Goal: Task Accomplishment & Management: Use online tool/utility

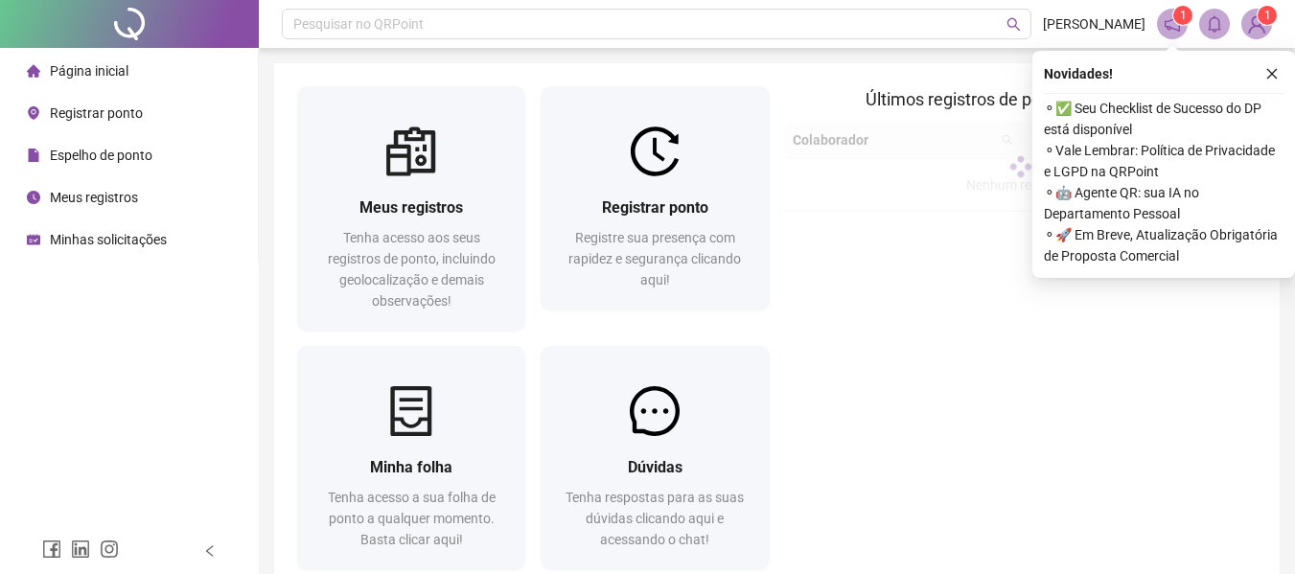
click at [97, 110] on span "Registrar ponto" at bounding box center [96, 112] width 93 height 15
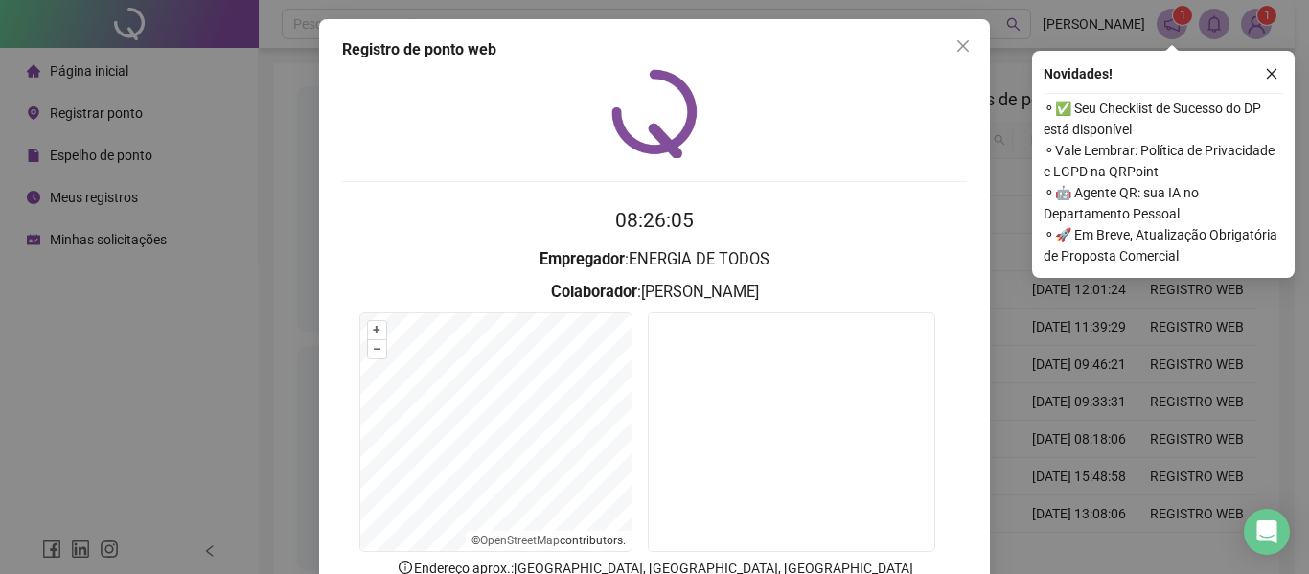
scroll to position [96, 0]
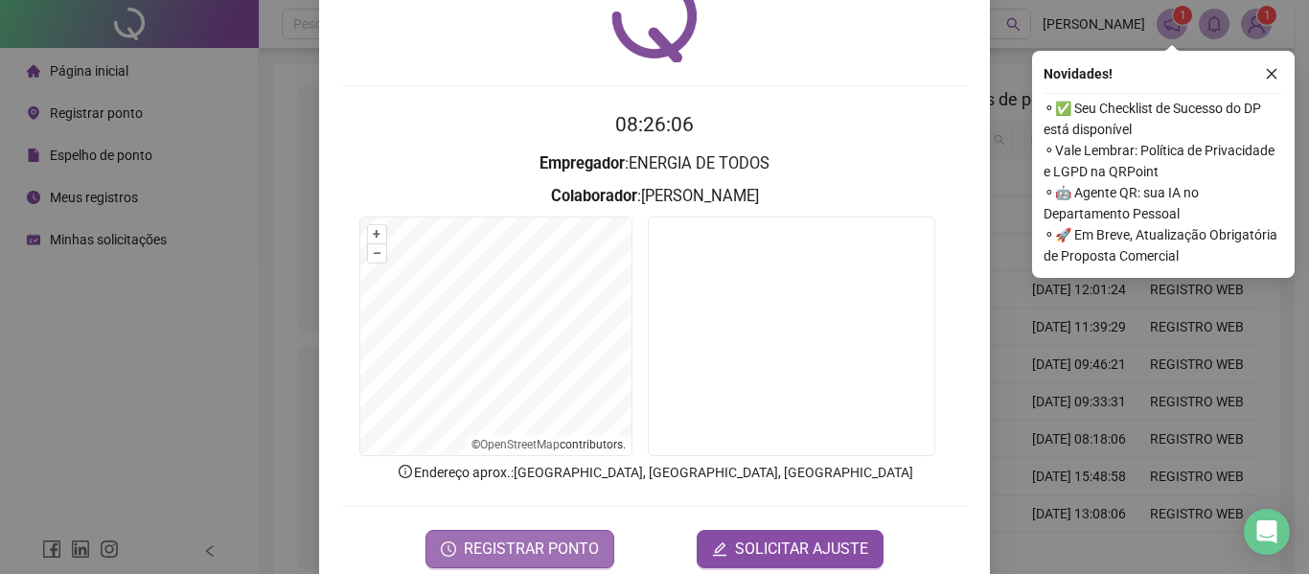
click at [529, 532] on button "REGISTRAR PONTO" at bounding box center [519, 549] width 189 height 38
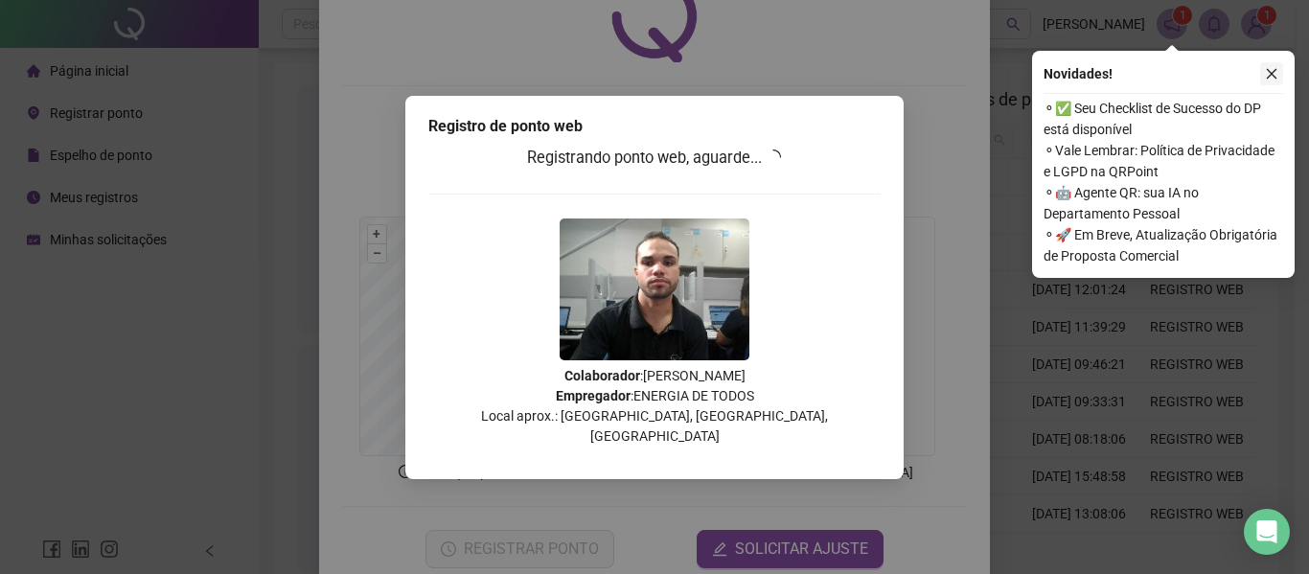
click at [1270, 76] on icon "close" at bounding box center [1272, 74] width 11 height 11
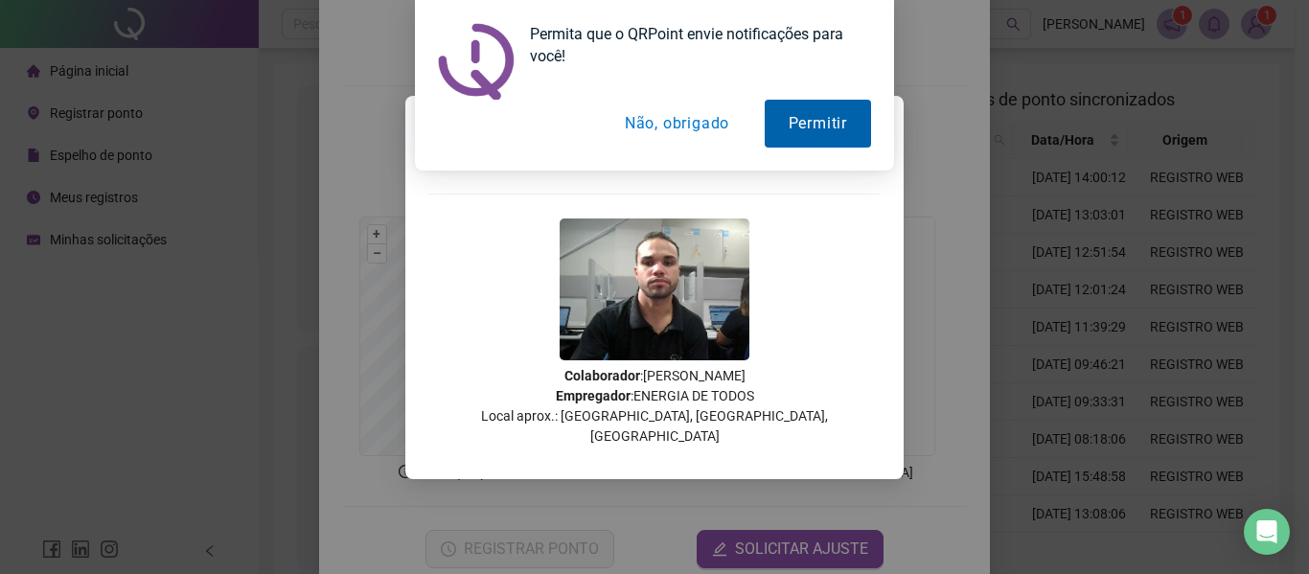
click at [792, 119] on button "Permitir" at bounding box center [818, 124] width 106 height 48
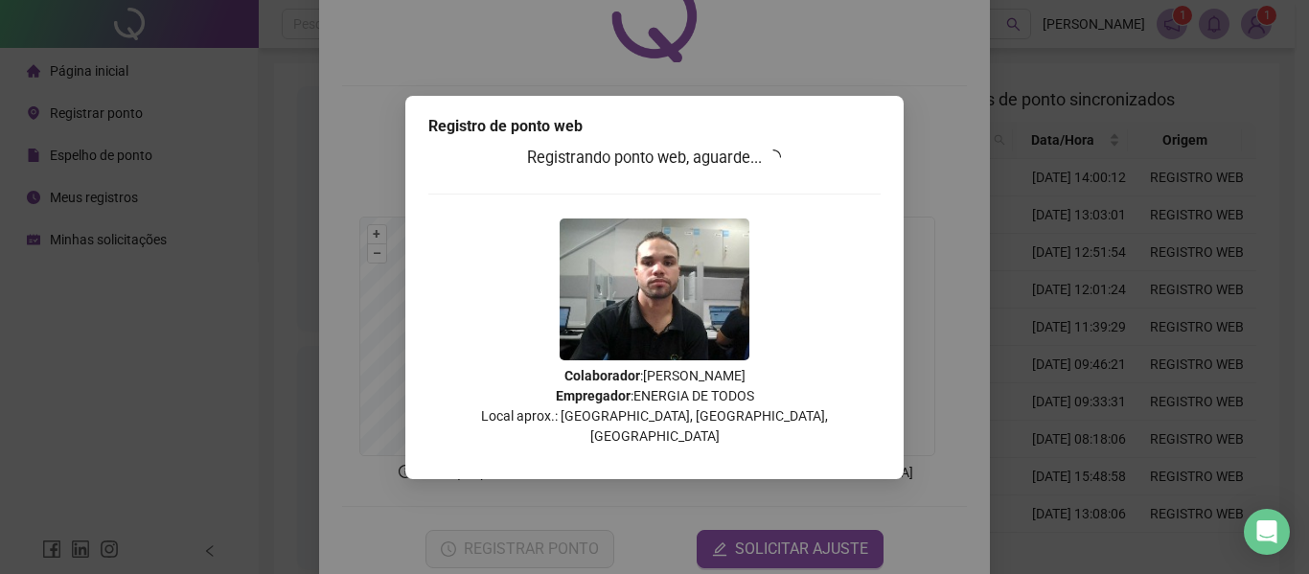
click at [780, 264] on div "Registrando ponto web, aguarde... Colaborador : [PERSON_NAME] Empregador : ENER…" at bounding box center [654, 303] width 452 height 314
click at [780, 302] on div "Registrando ponto web, aguarde... Colaborador : [PERSON_NAME] Empregador : ENER…" at bounding box center [654, 303] width 452 height 314
click at [658, 237] on img at bounding box center [655, 289] width 190 height 142
click at [744, 285] on img at bounding box center [655, 289] width 190 height 142
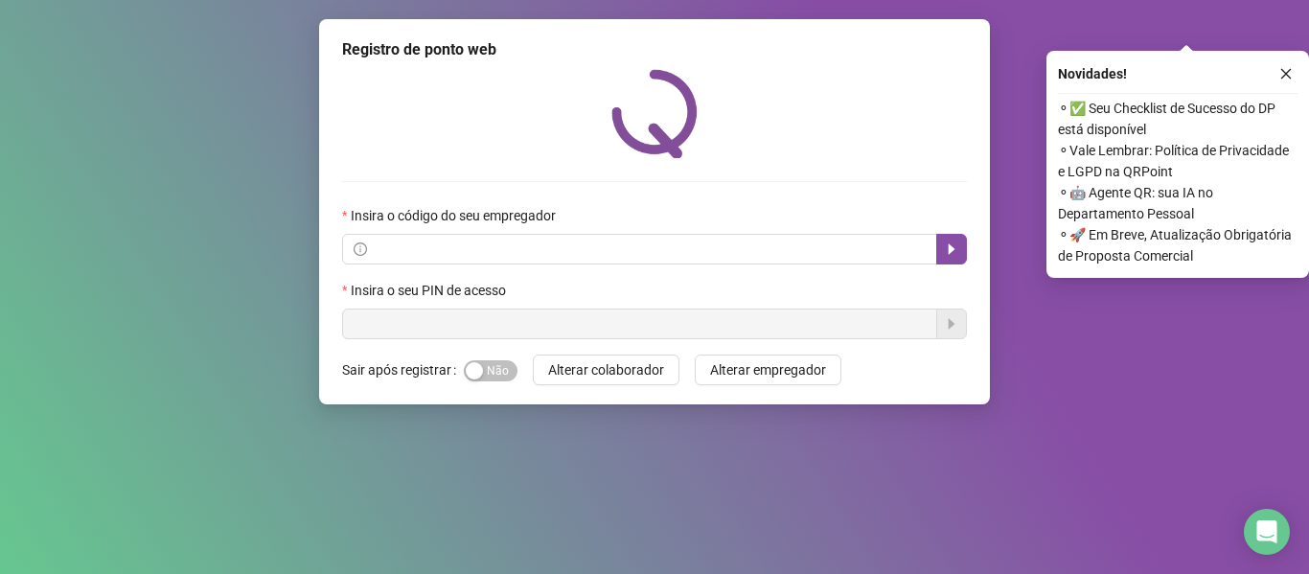
click at [1052, 346] on div "Registro de ponto web Insira o código do seu empregador Insira o seu PIN de ace…" at bounding box center [654, 287] width 1309 height 574
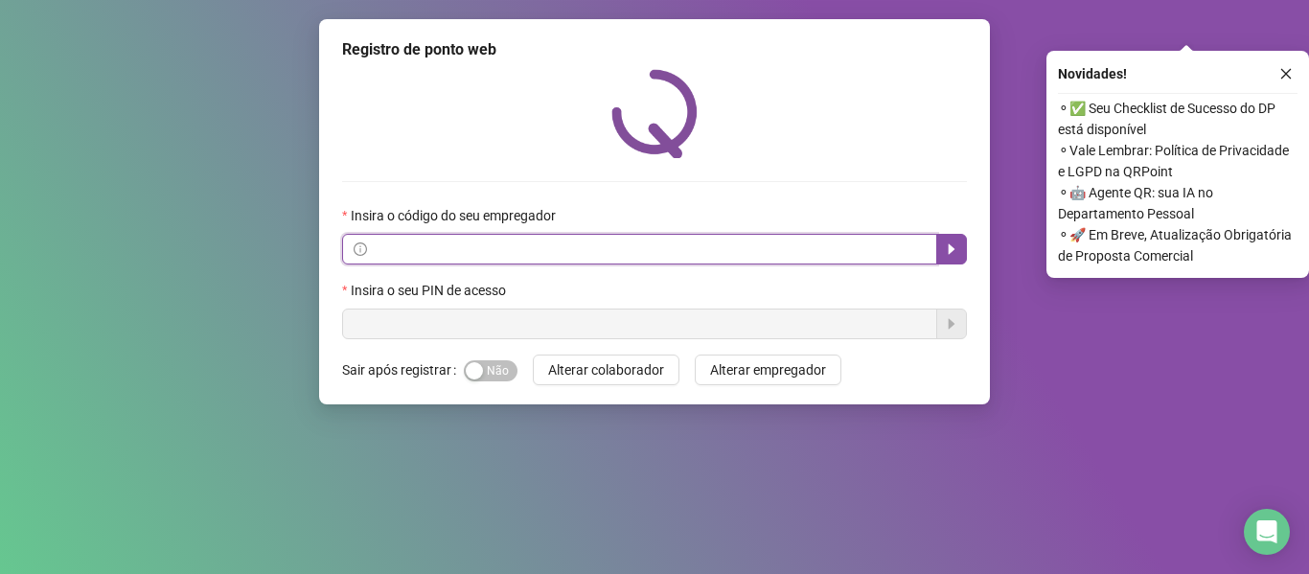
click at [444, 240] on input "text" at bounding box center [648, 249] width 555 height 21
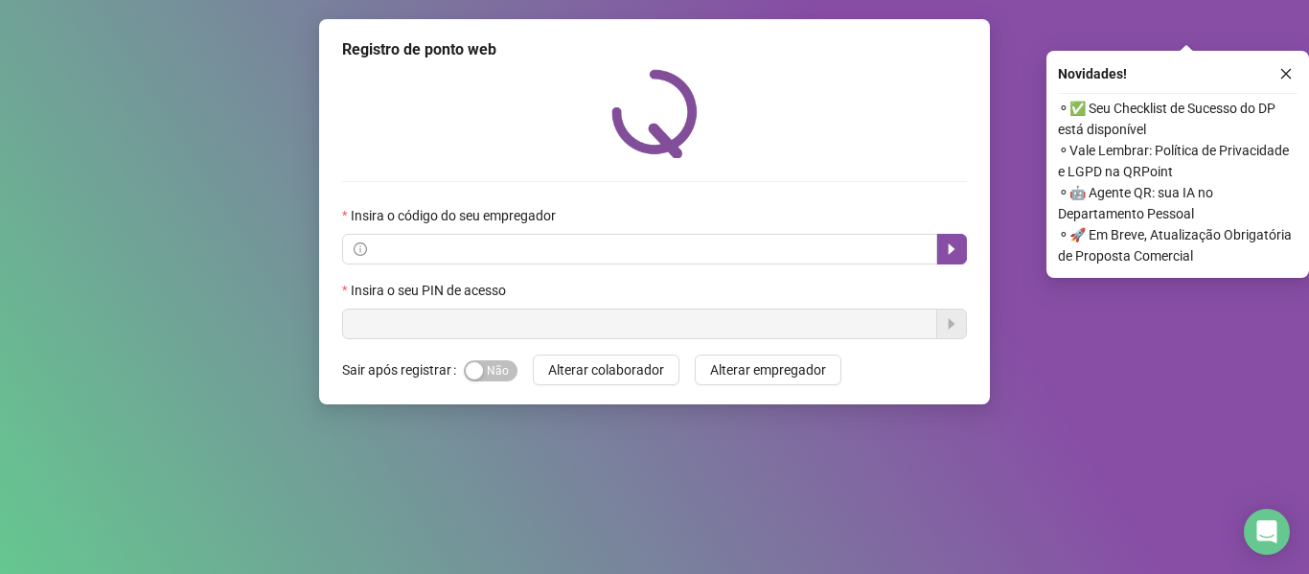
drag, startPoint x: 172, startPoint y: 268, endPoint x: 450, endPoint y: 324, distance: 284.3
click at [172, 268] on div "Registro de ponto web Insira o código do seu empregador Insira o seu PIN de ace…" at bounding box center [654, 287] width 1309 height 574
drag, startPoint x: 1218, startPoint y: 430, endPoint x: 1267, endPoint y: 315, distance: 124.9
click at [1220, 420] on div "Registro de ponto web Insira o código do seu empregador Insira o seu PIN de ace…" at bounding box center [654, 287] width 1309 height 574
click at [1288, 69] on icon "close" at bounding box center [1285, 73] width 13 height 13
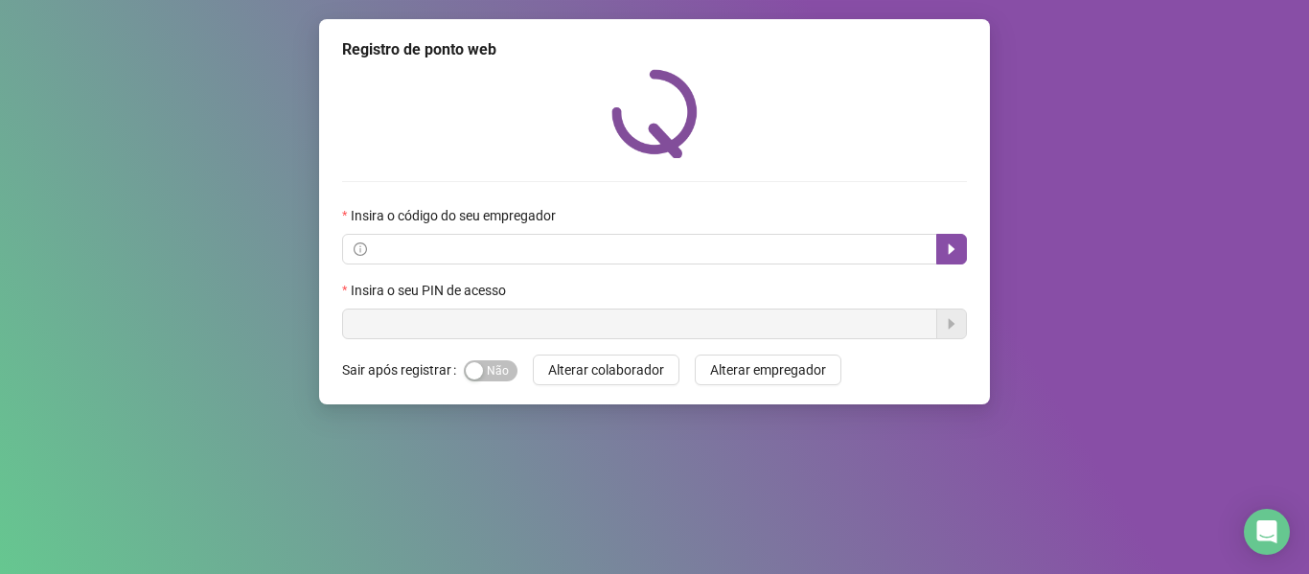
click at [150, 84] on div "Registro de ponto web Insira o código do seu empregador Insira o seu PIN de ace…" at bounding box center [654, 287] width 1309 height 574
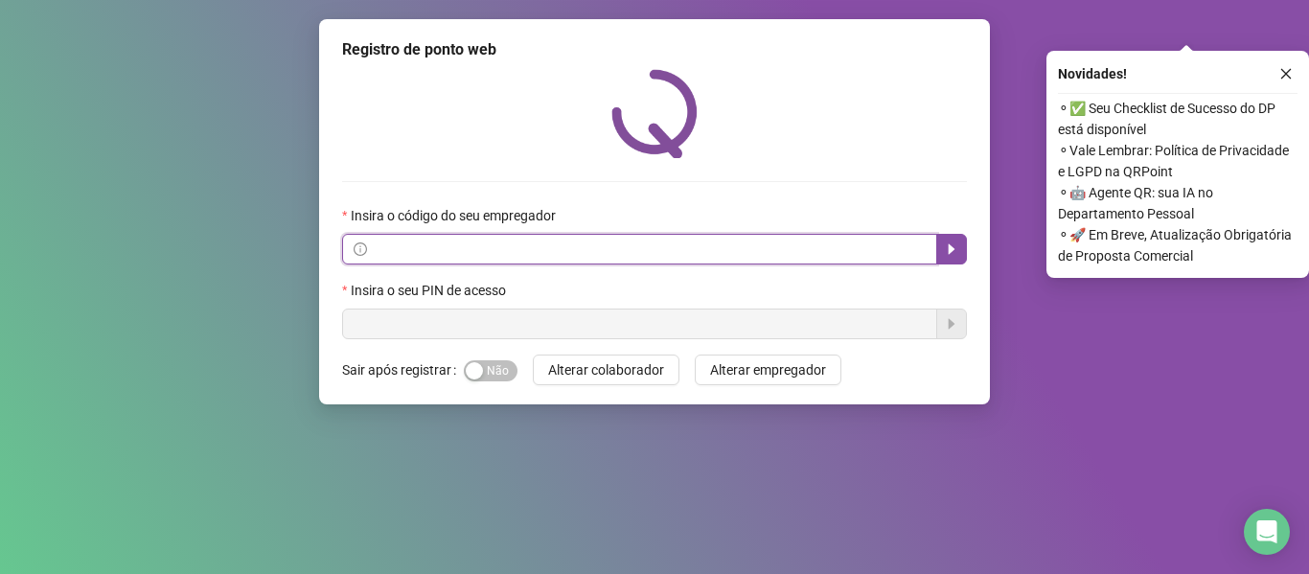
click at [480, 250] on input "text" at bounding box center [648, 249] width 555 height 21
click at [946, 245] on icon "caret-right" at bounding box center [951, 248] width 15 height 15
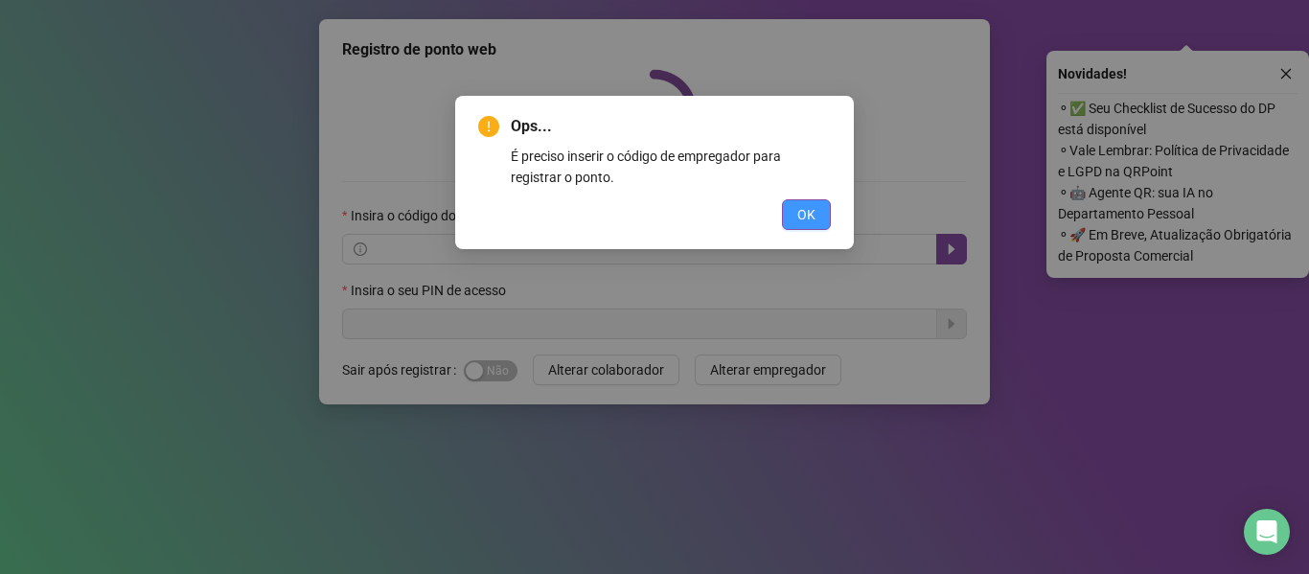
click at [803, 217] on span "OK" at bounding box center [806, 214] width 18 height 21
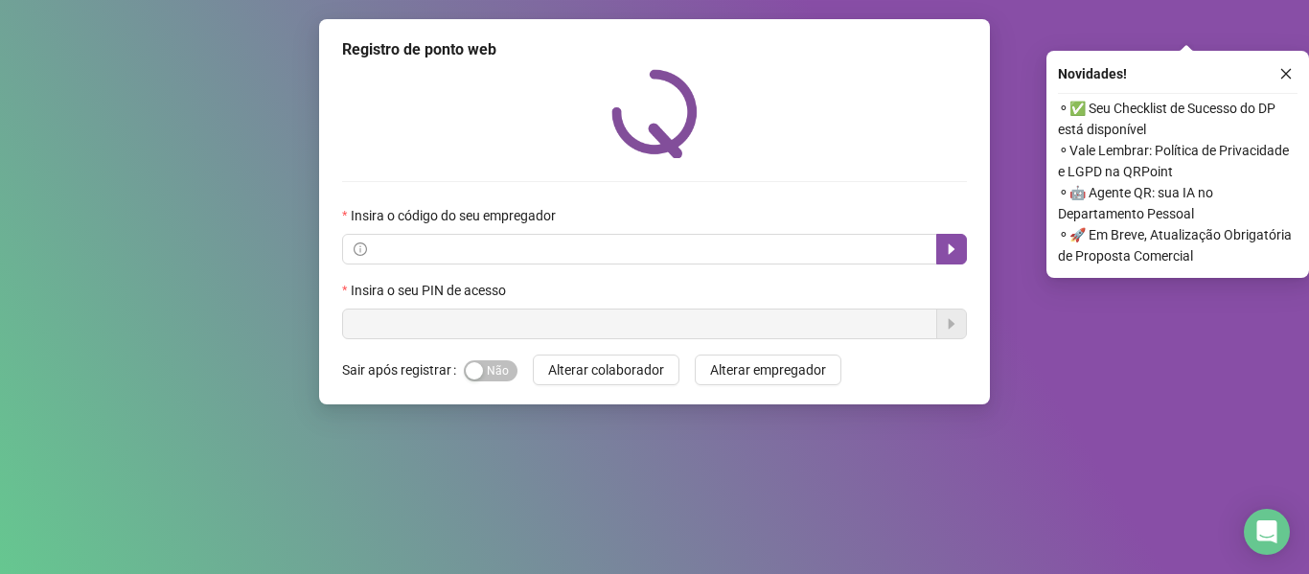
click at [366, 381] on label "Sair após registrar" at bounding box center [403, 370] width 122 height 31
drag, startPoint x: 1022, startPoint y: 366, endPoint x: 1021, endPoint y: 356, distance: 9.8
click at [1022, 363] on div "Registro de ponto web Insira o código do seu empregador Insira o seu PIN de ace…" at bounding box center [654, 287] width 1309 height 574
click at [1277, 70] on button "button" at bounding box center [1286, 73] width 23 height 23
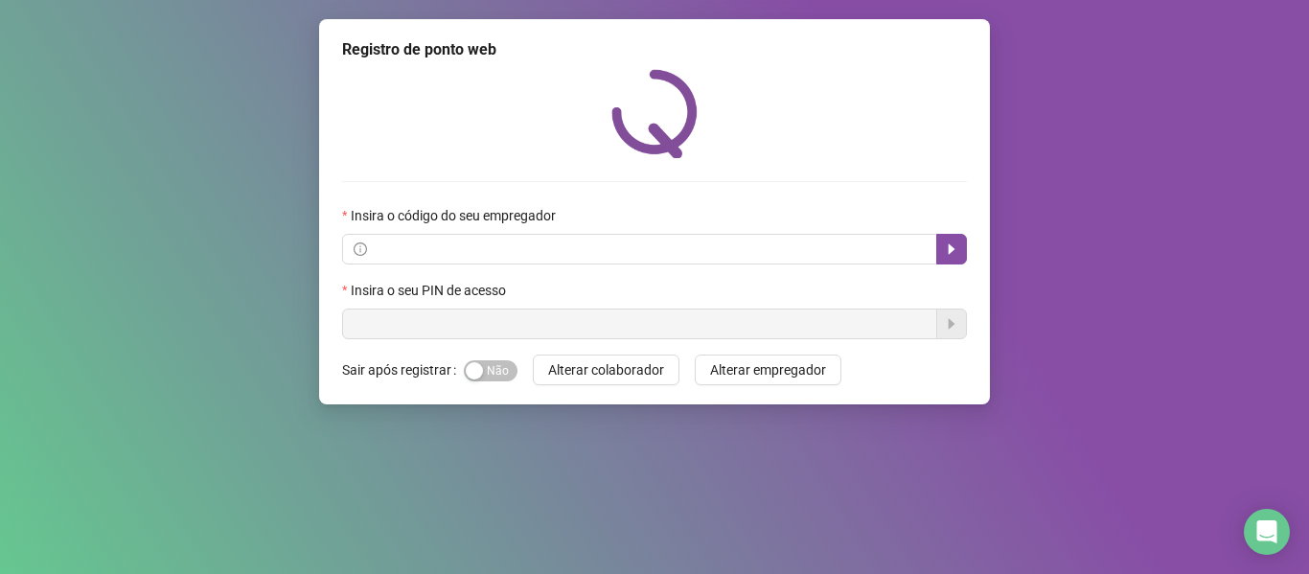
click at [1199, 257] on div "Registro de ponto web Insira o código do seu empregador Insira o seu PIN de ace…" at bounding box center [654, 287] width 1309 height 574
click at [1153, 263] on div "Registro de ponto web Insira o código do seu empregador Insira o seu PIN de ace…" at bounding box center [654, 287] width 1309 height 574
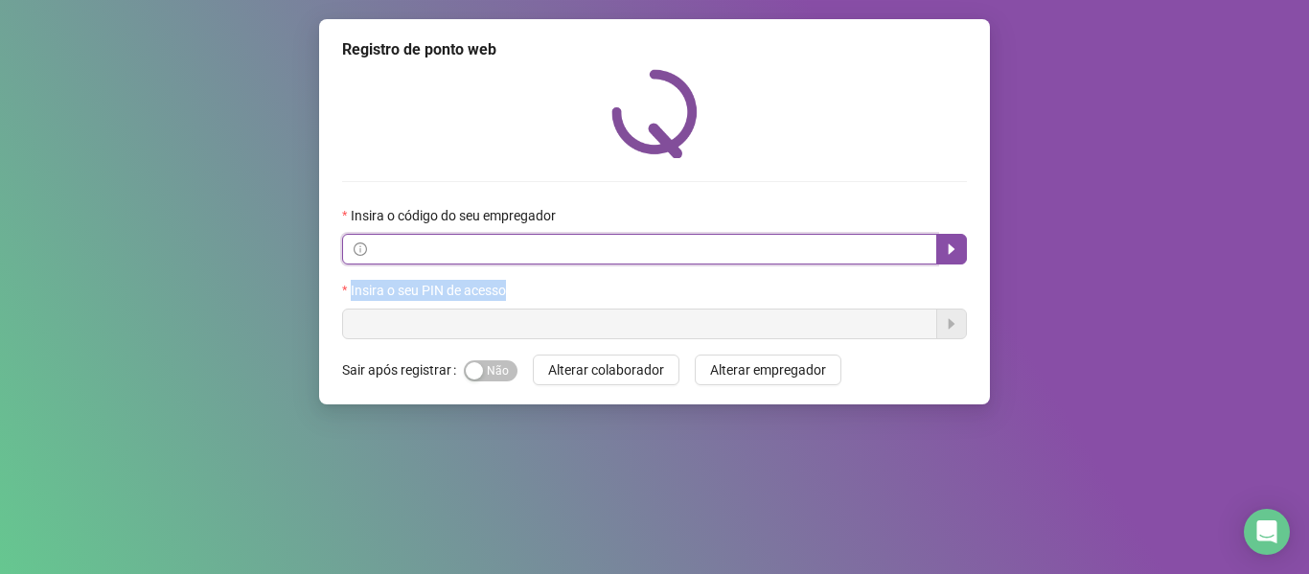
click at [522, 243] on input "text" at bounding box center [648, 249] width 555 height 21
paste input "**********"
type input "**********"
click at [547, 261] on span "**********" at bounding box center [639, 249] width 595 height 31
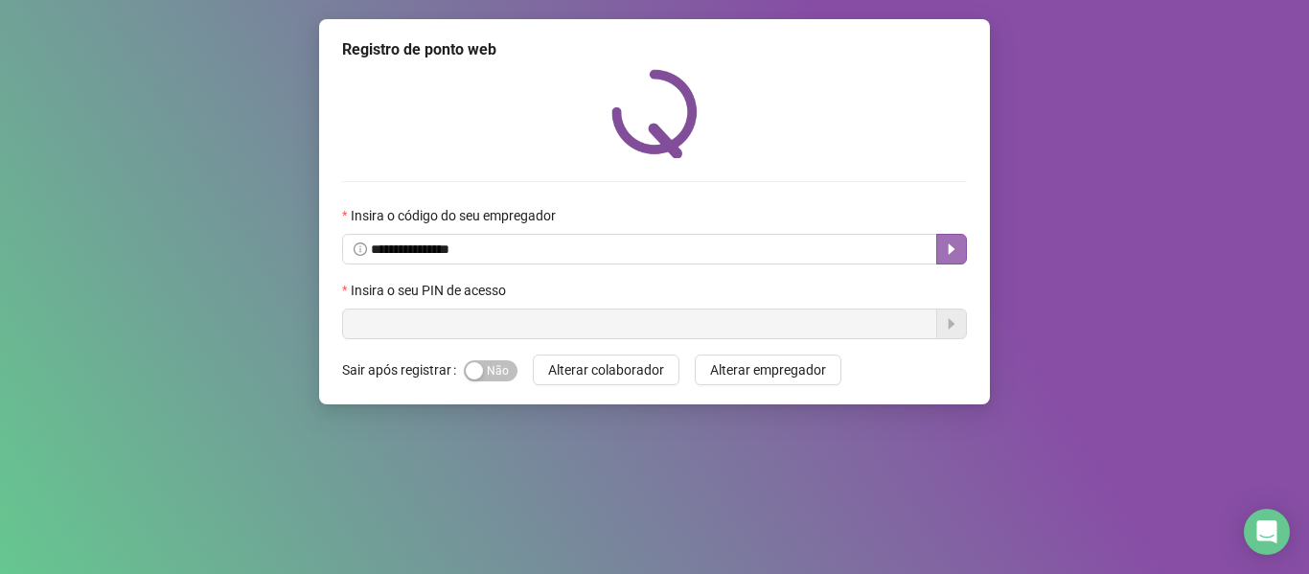
click at [961, 245] on button "button" at bounding box center [951, 249] width 31 height 31
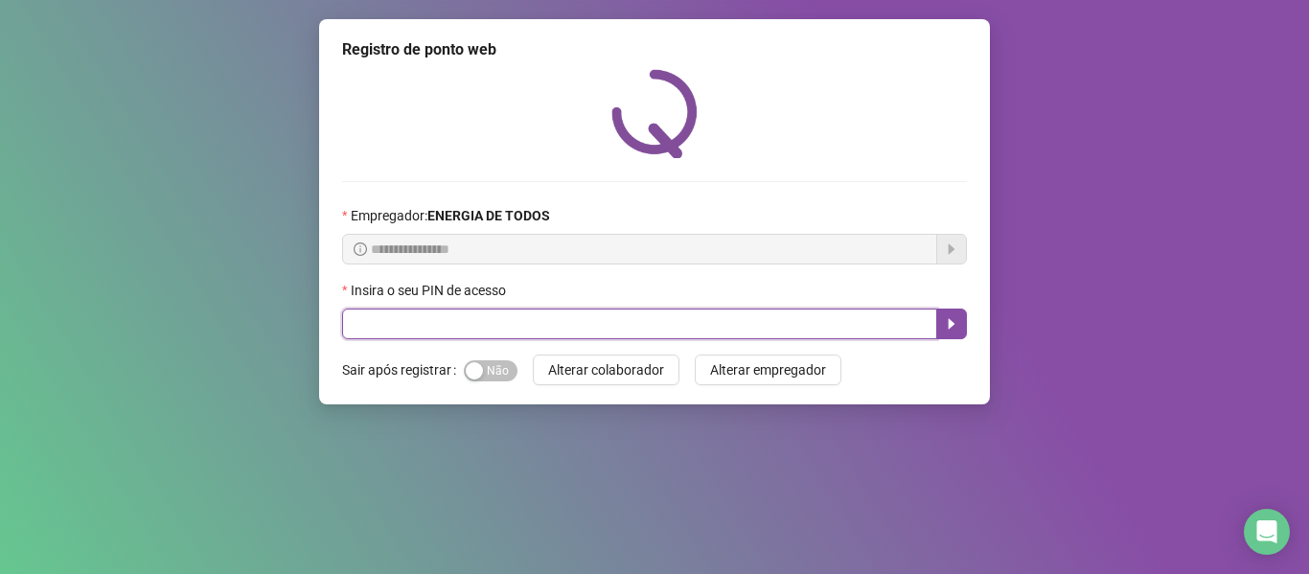
click at [432, 328] on input "text" at bounding box center [639, 324] width 595 height 31
type input "*****"
click at [953, 321] on icon "caret-right" at bounding box center [951, 323] width 15 height 15
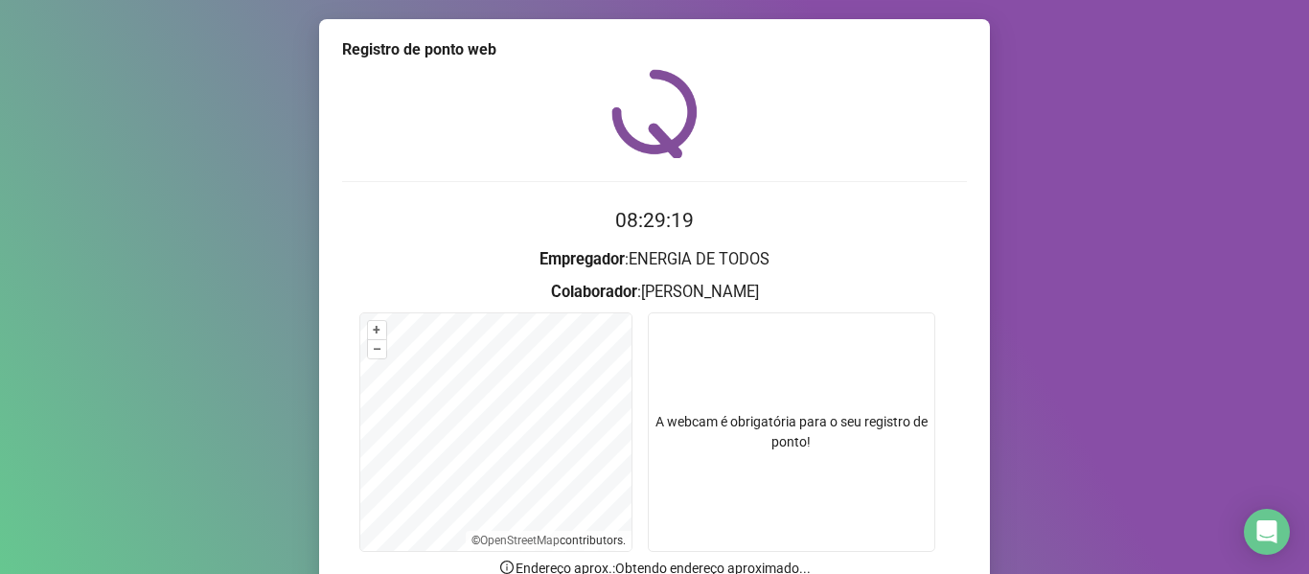
scroll to position [174, 0]
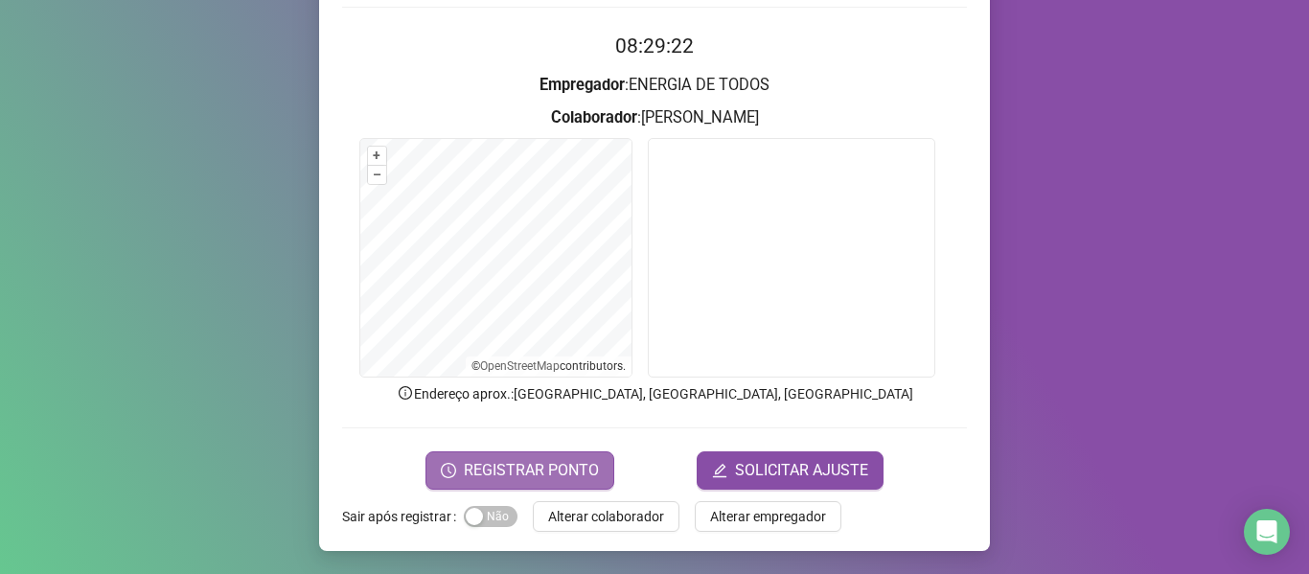
click at [479, 467] on span "REGISTRAR PONTO" at bounding box center [531, 470] width 135 height 23
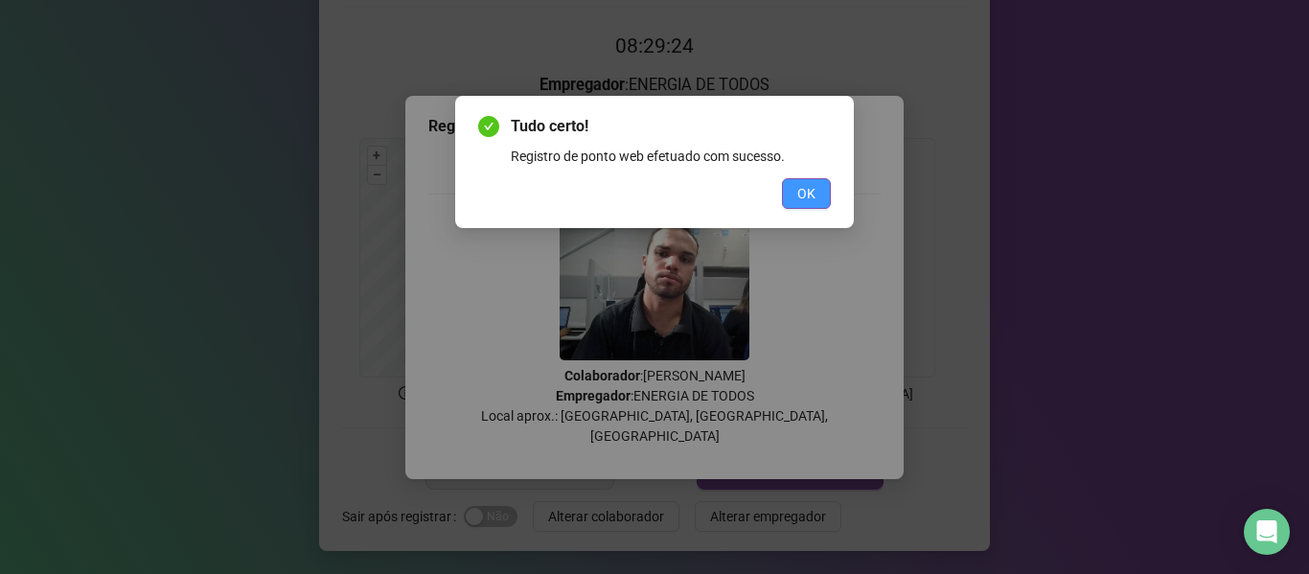
click at [795, 186] on button "OK" at bounding box center [806, 193] width 49 height 31
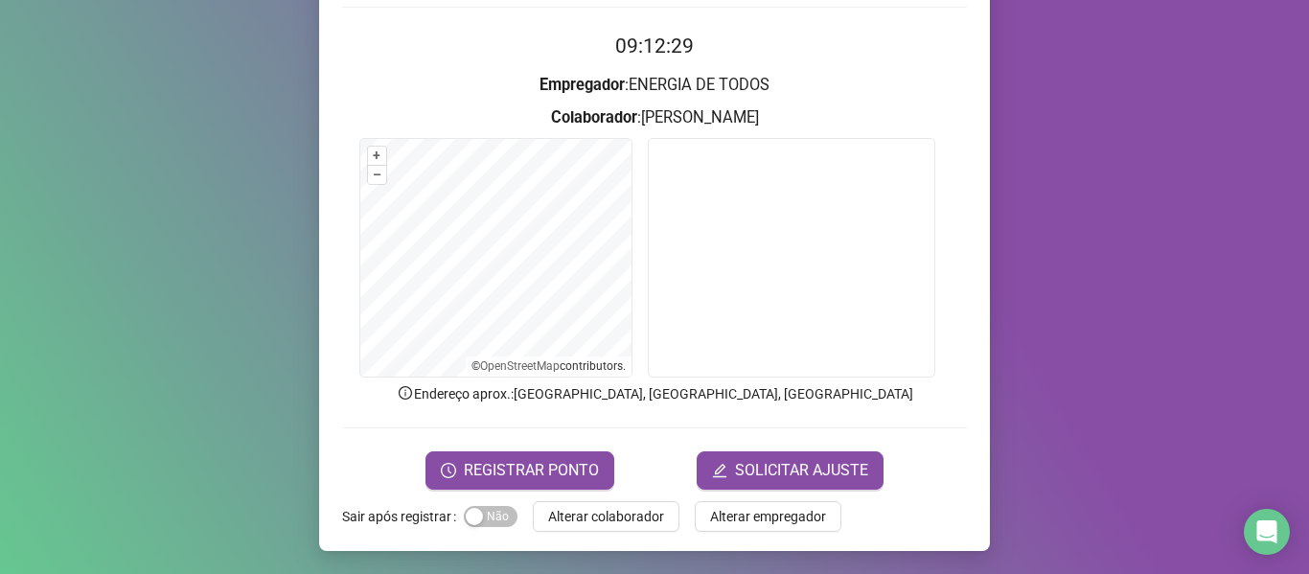
click at [1128, 185] on div "Registro de ponto web 09:12:29 Empregador : ENERGIA DE TODOS Colaborador : [PER…" at bounding box center [654, 287] width 1309 height 574
drag, startPoint x: 1043, startPoint y: 267, endPoint x: 919, endPoint y: 353, distance: 150.2
click at [1043, 267] on div "Registro de ponto web 09:12:53 Empregador : ENERGIA DE TODOS Colaborador : [PER…" at bounding box center [654, 287] width 1309 height 574
click at [558, 464] on span "REGISTRAR PONTO" at bounding box center [531, 470] width 135 height 23
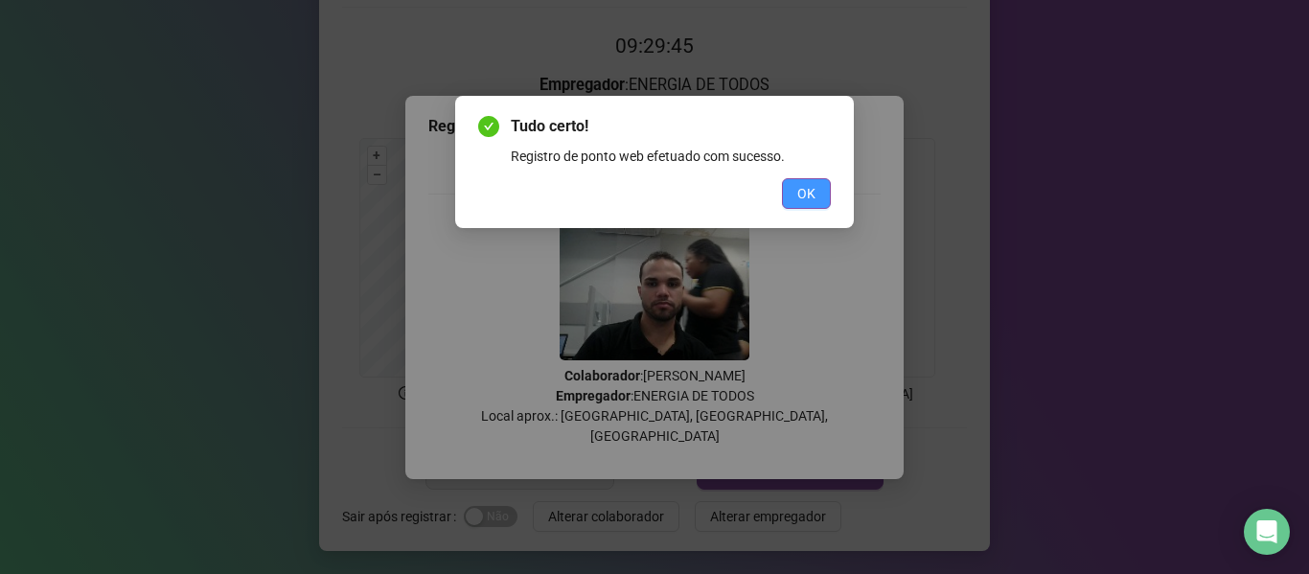
click at [810, 196] on span "OK" at bounding box center [806, 193] width 18 height 21
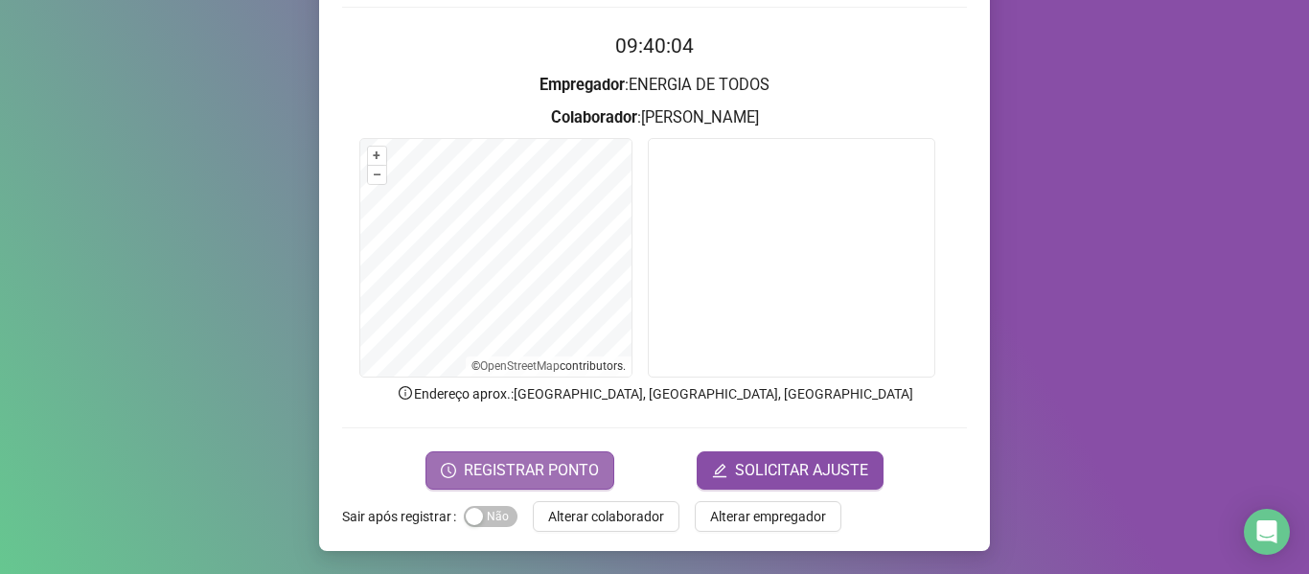
click at [486, 487] on button "REGISTRAR PONTO" at bounding box center [519, 470] width 189 height 38
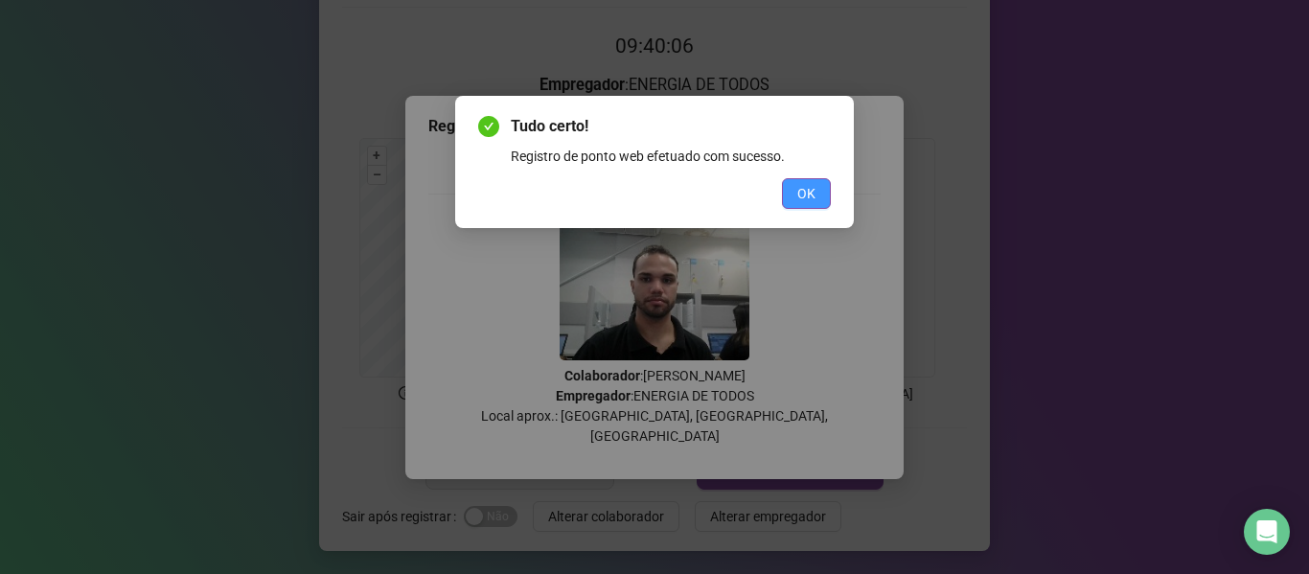
click at [807, 200] on span "OK" at bounding box center [806, 193] width 18 height 21
